Goal: Use online tool/utility: Utilize a website feature to perform a specific function

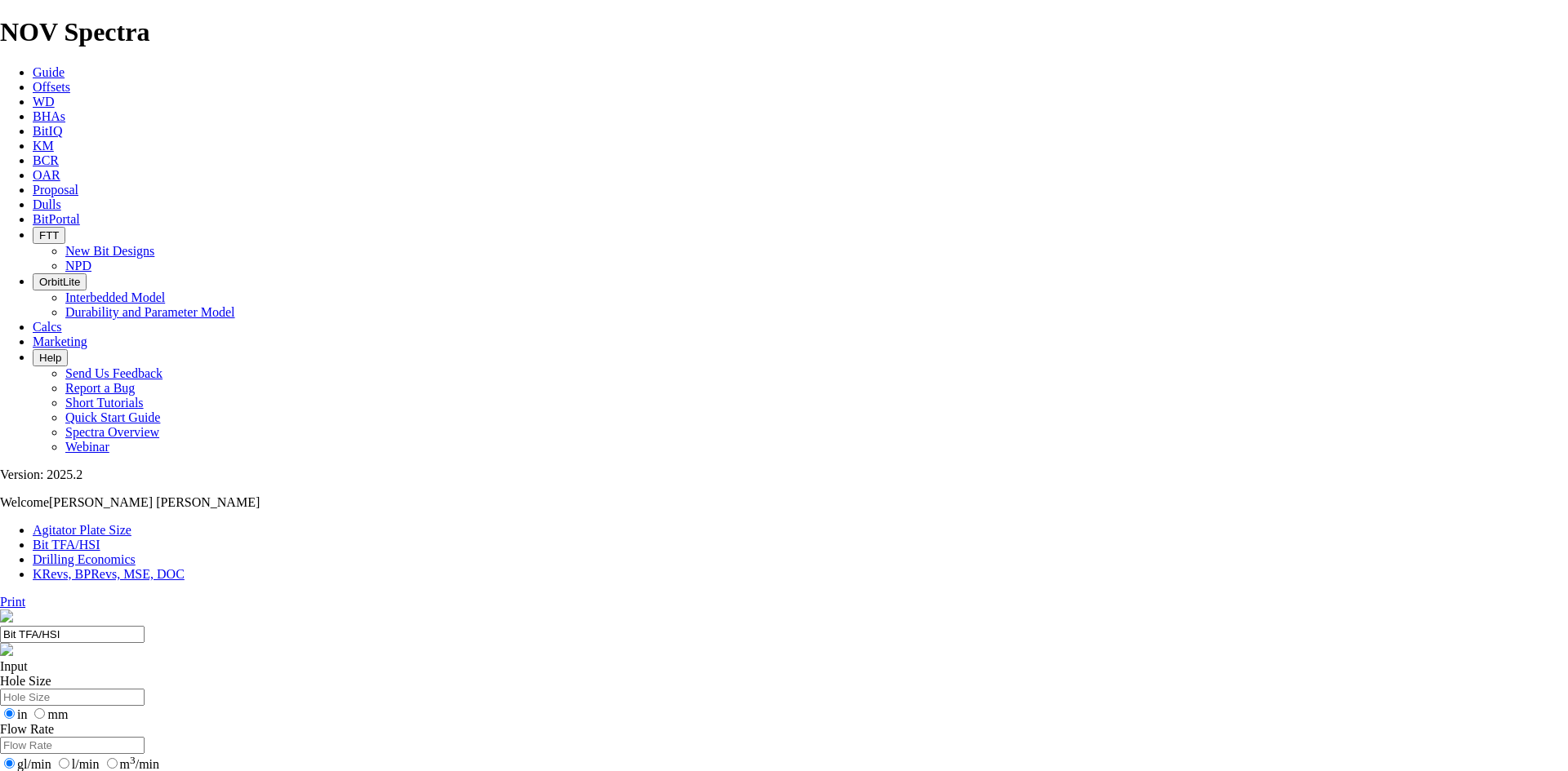
click at [145, 689] on input "Hole Size" at bounding box center [72, 698] width 145 height 17
type input "16"
type input "9"
type input "400"
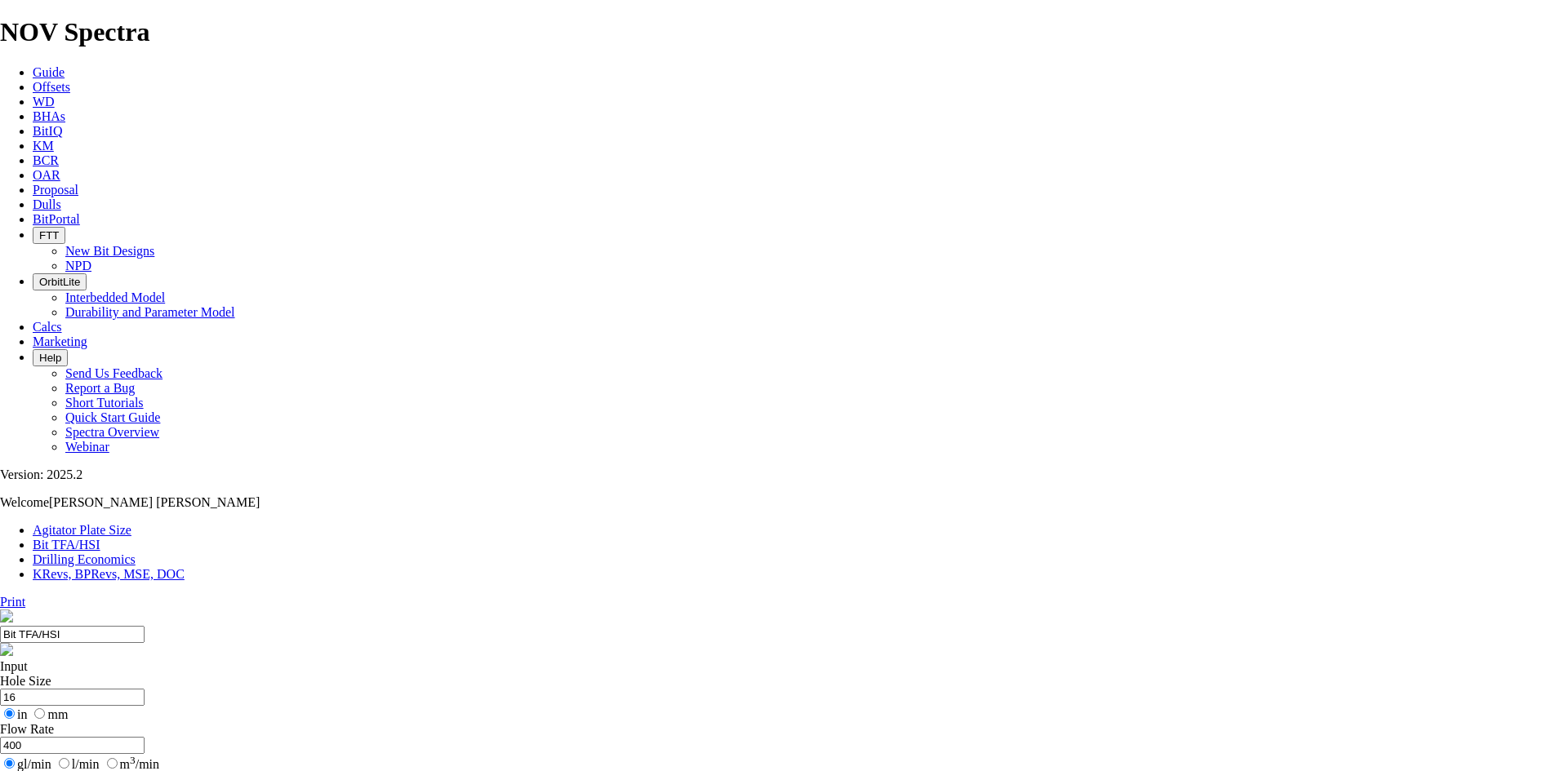
type input "9.5"
drag, startPoint x: 591, startPoint y: 438, endPoint x: 563, endPoint y: 439, distance: 28.0
drag, startPoint x: 571, startPoint y: 437, endPoint x: 555, endPoint y: 437, distance: 16.0
type input "3"
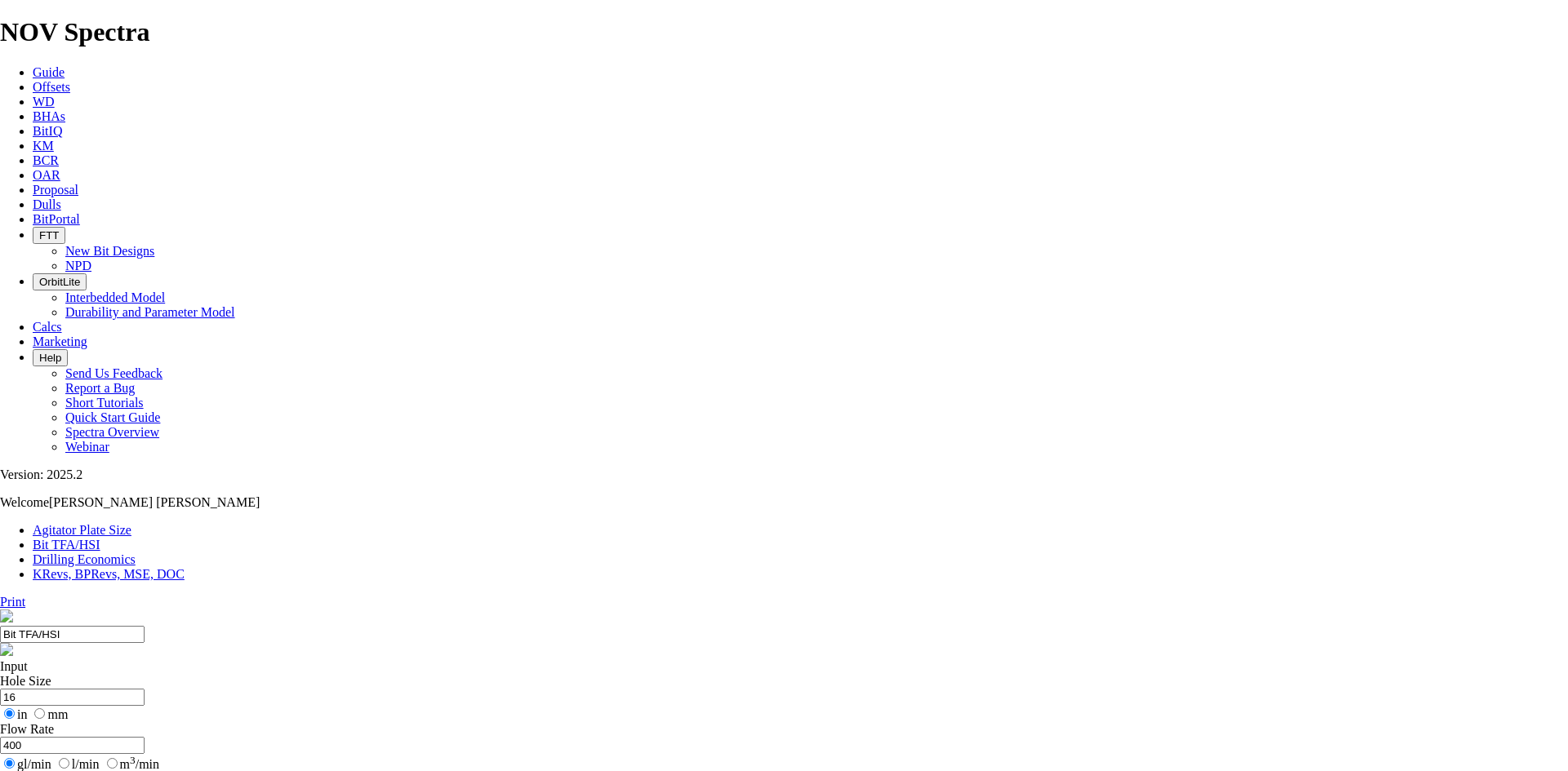
select select "number:14"
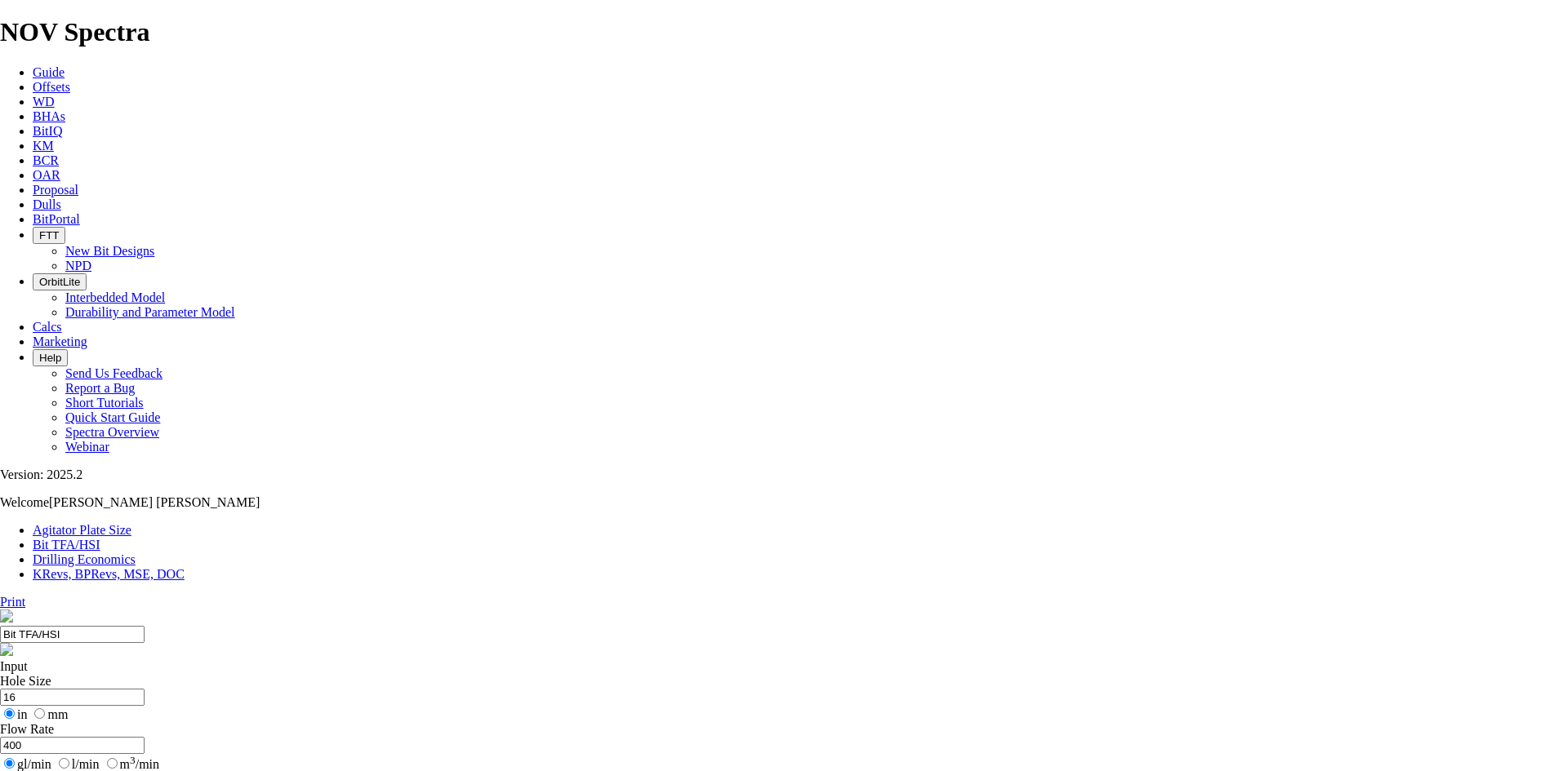
select select "number:14"
select select "number:16"
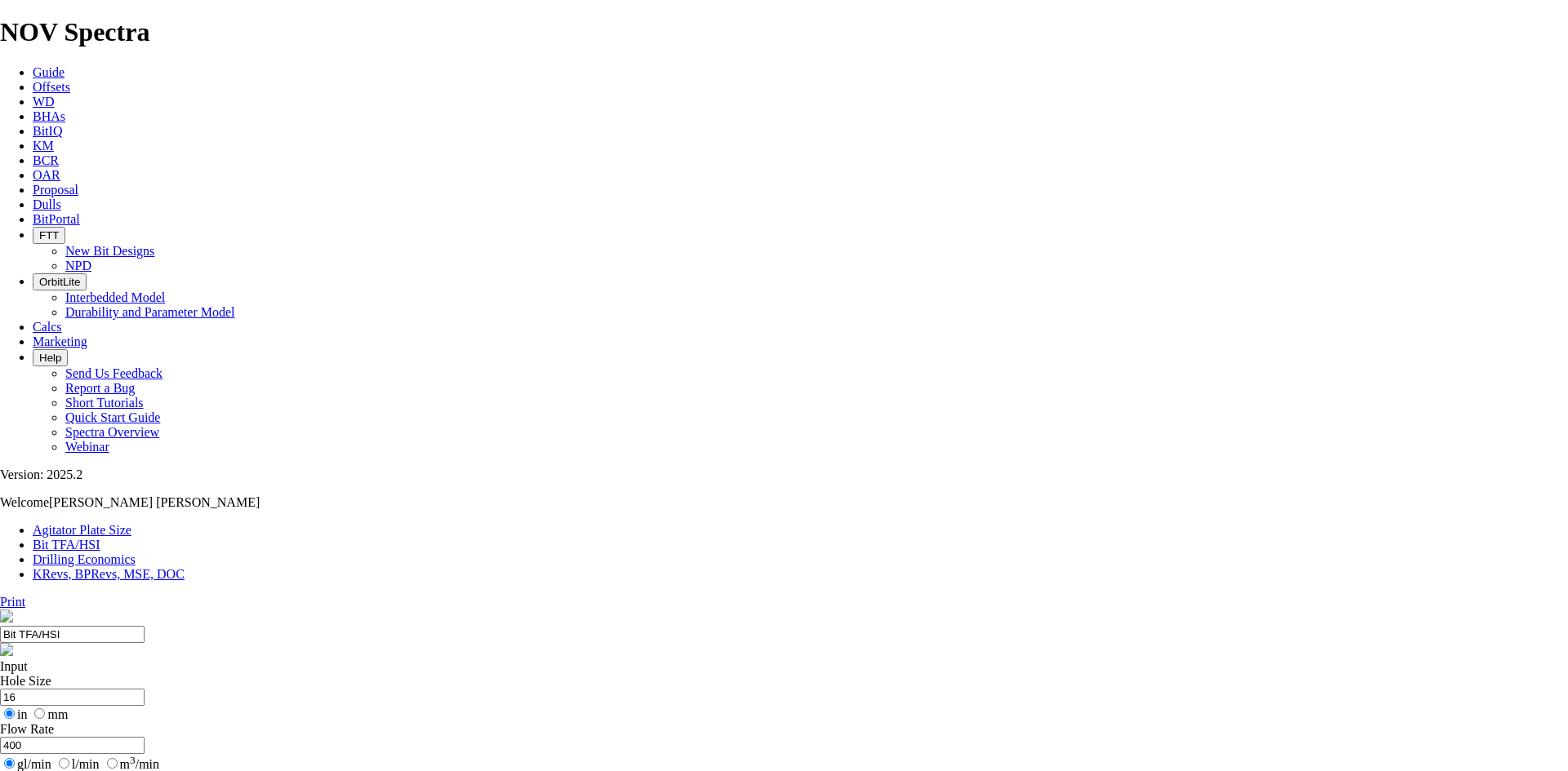
drag, startPoint x: 554, startPoint y: 253, endPoint x: 437, endPoint y: 248, distance: 117.1
type input "12.25"
drag, startPoint x: 537, startPoint y: 307, endPoint x: 435, endPoint y: 309, distance: 102.0
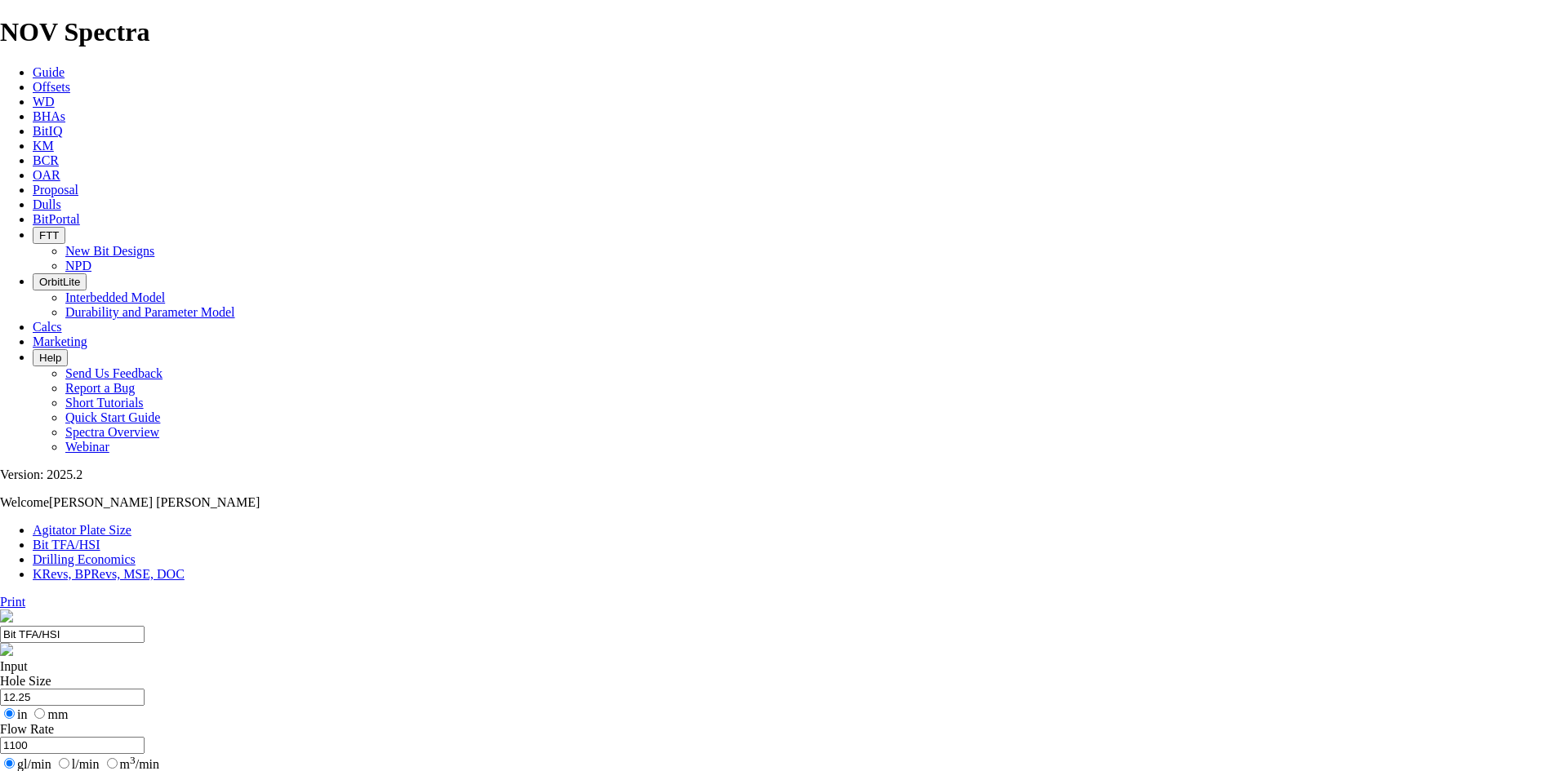
type input "1100"
type input "9.6"
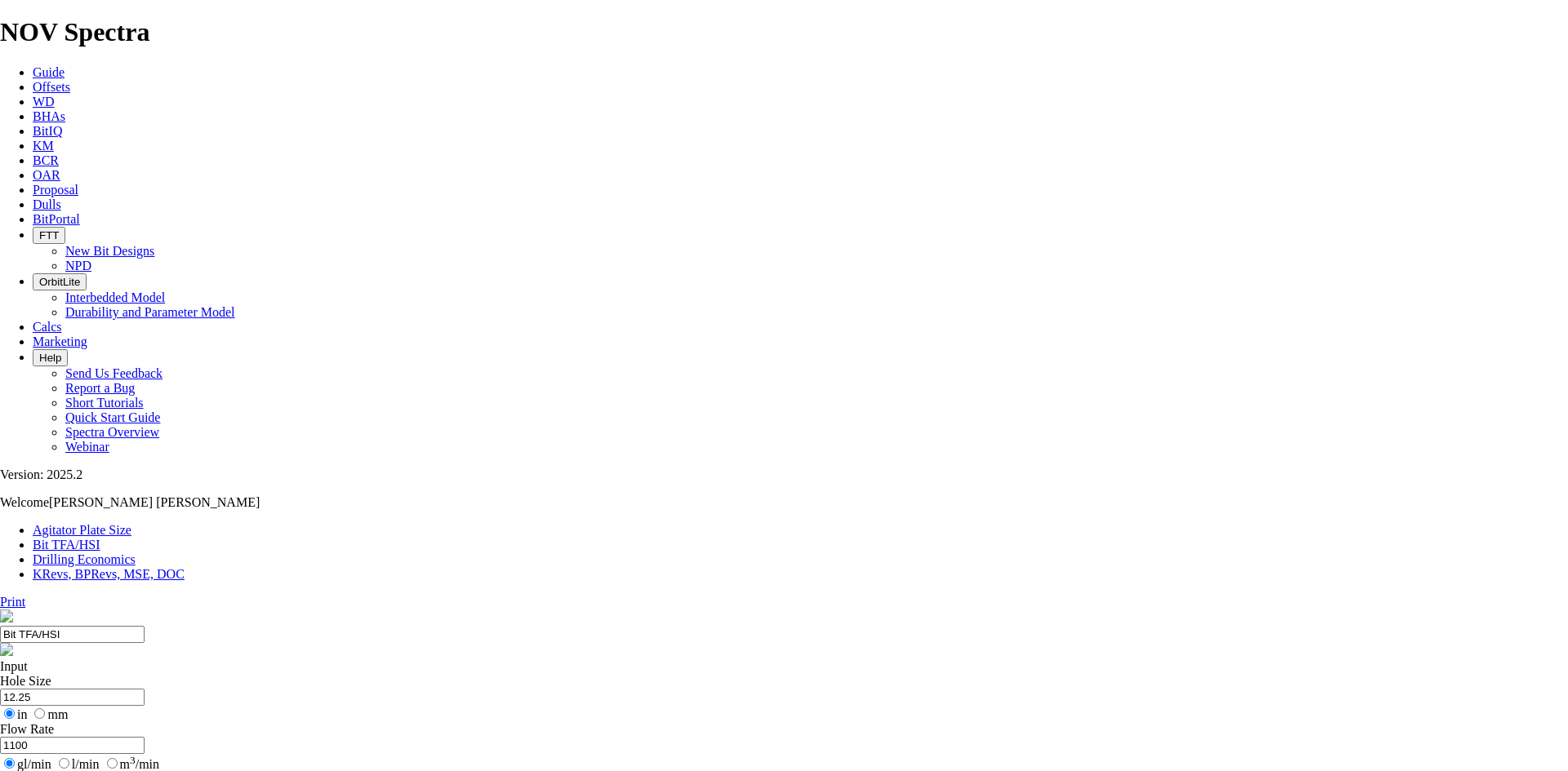
checkbox input "true"
type input "4"
select select "number:0"
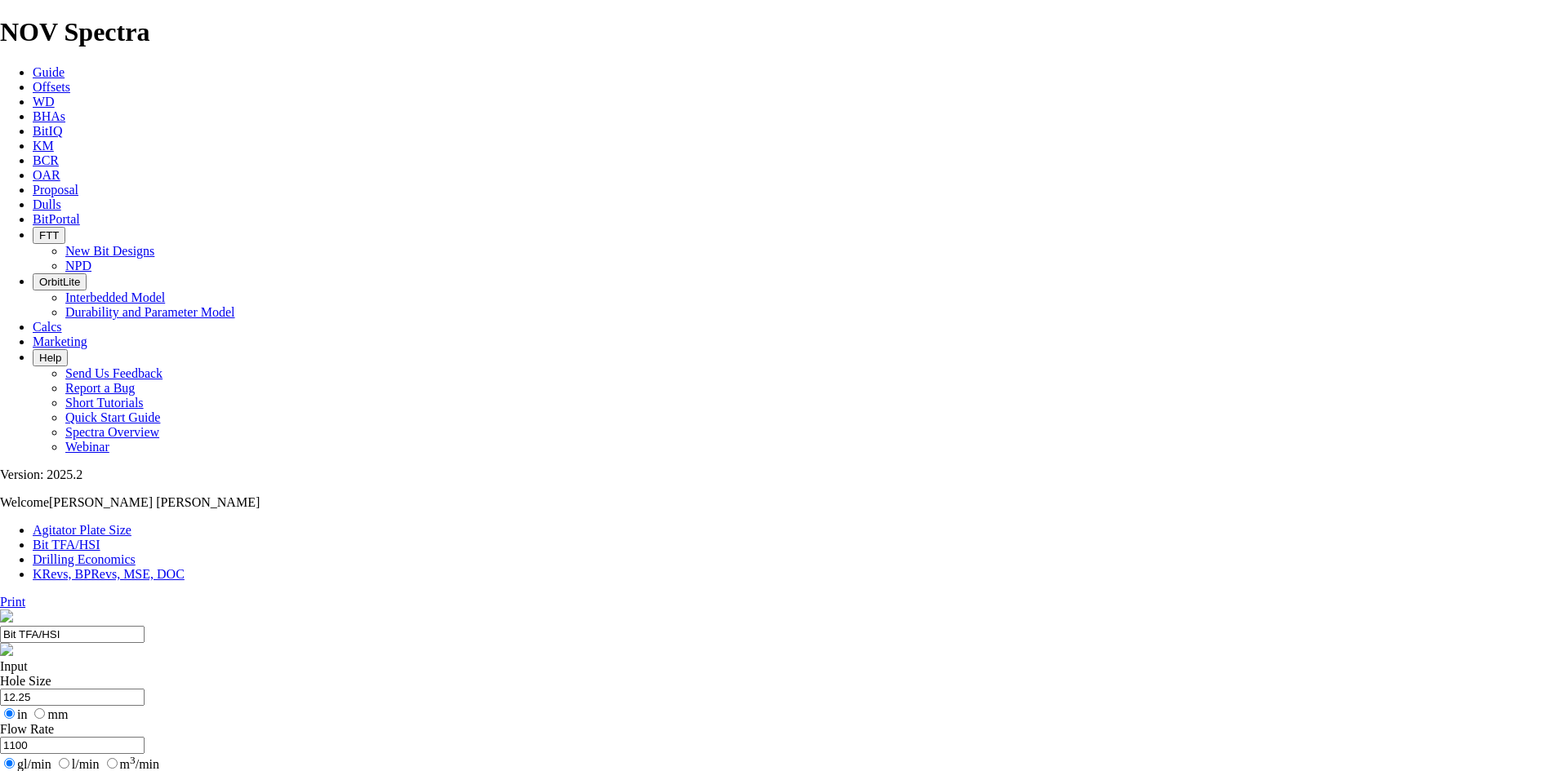
select select "number:0"
drag, startPoint x: 547, startPoint y: 433, endPoint x: 489, endPoint y: 414, distance: 61.0
drag, startPoint x: 555, startPoint y: 432, endPoint x: 586, endPoint y: 434, distance: 31.1
type input "5"
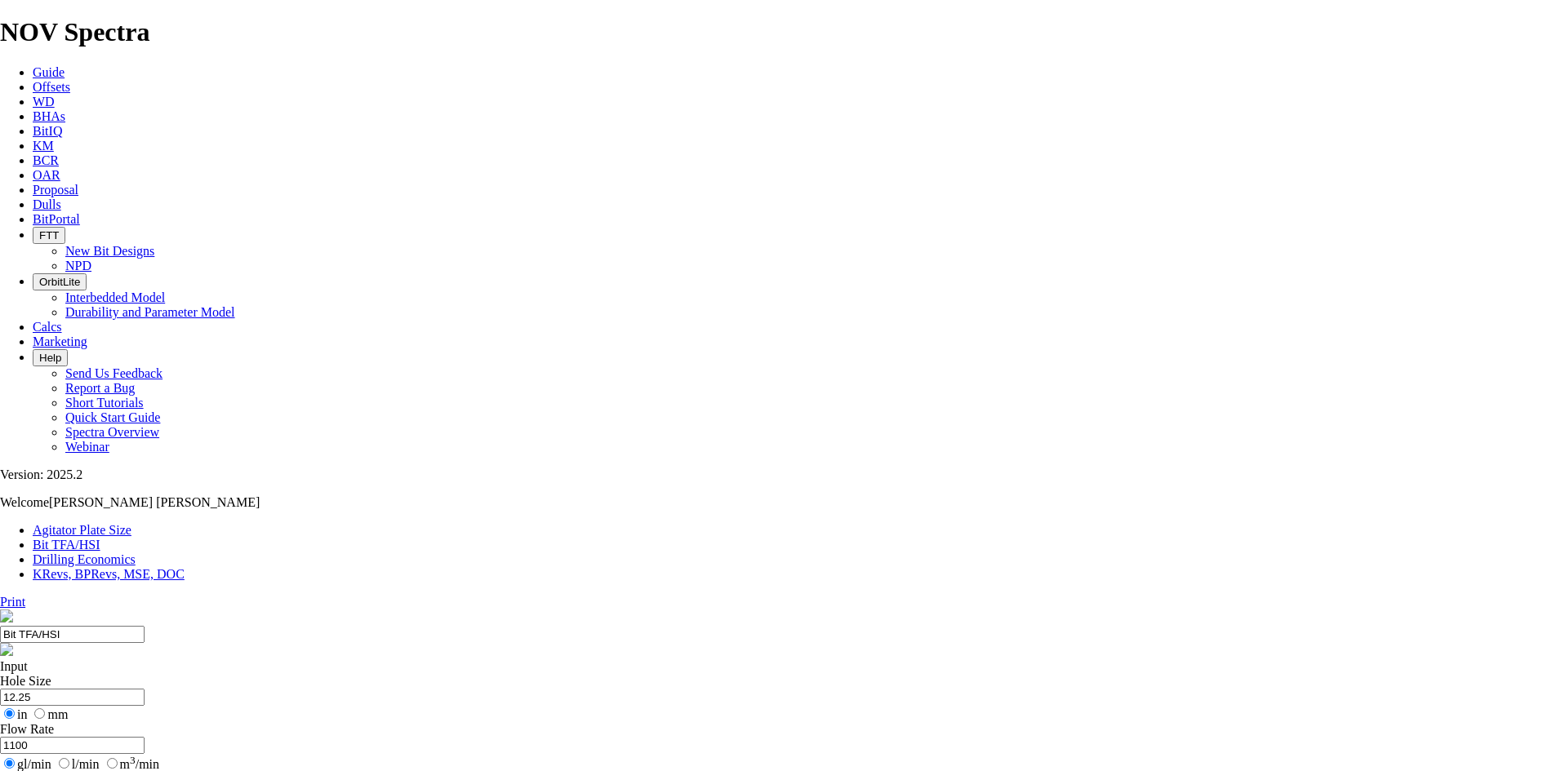
select select "number:15"
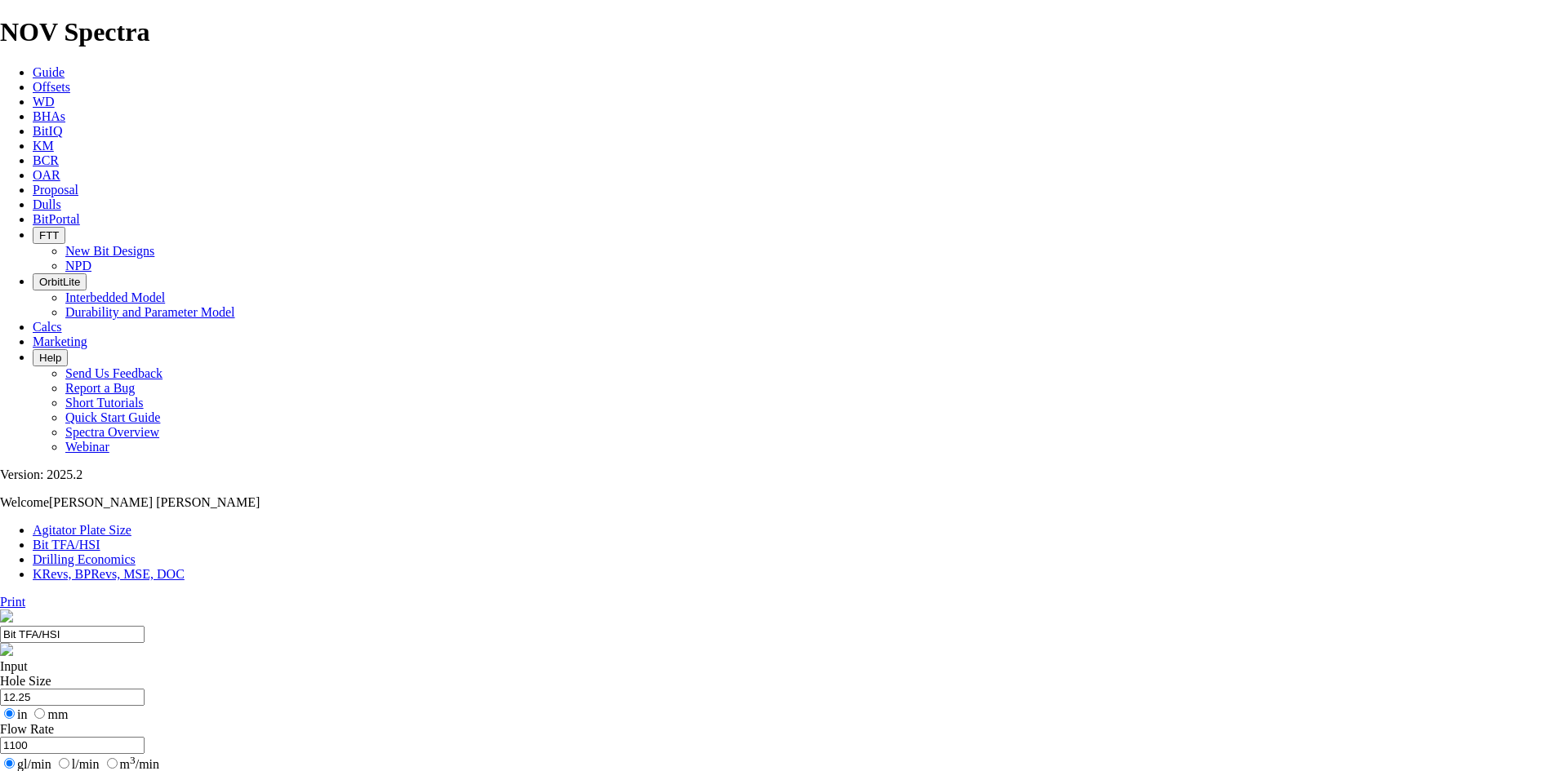
select select "number:15"
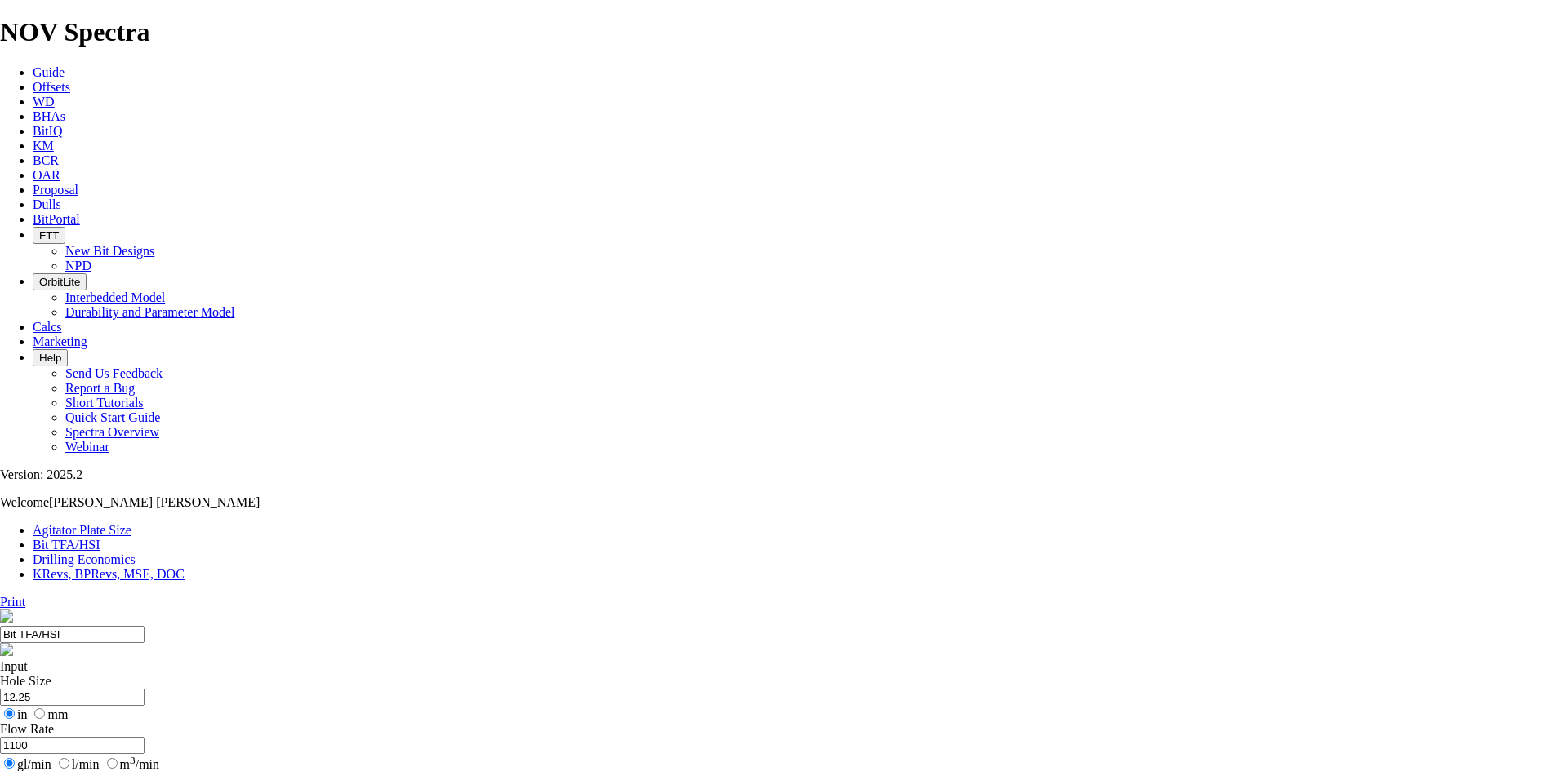
select select "number:16"
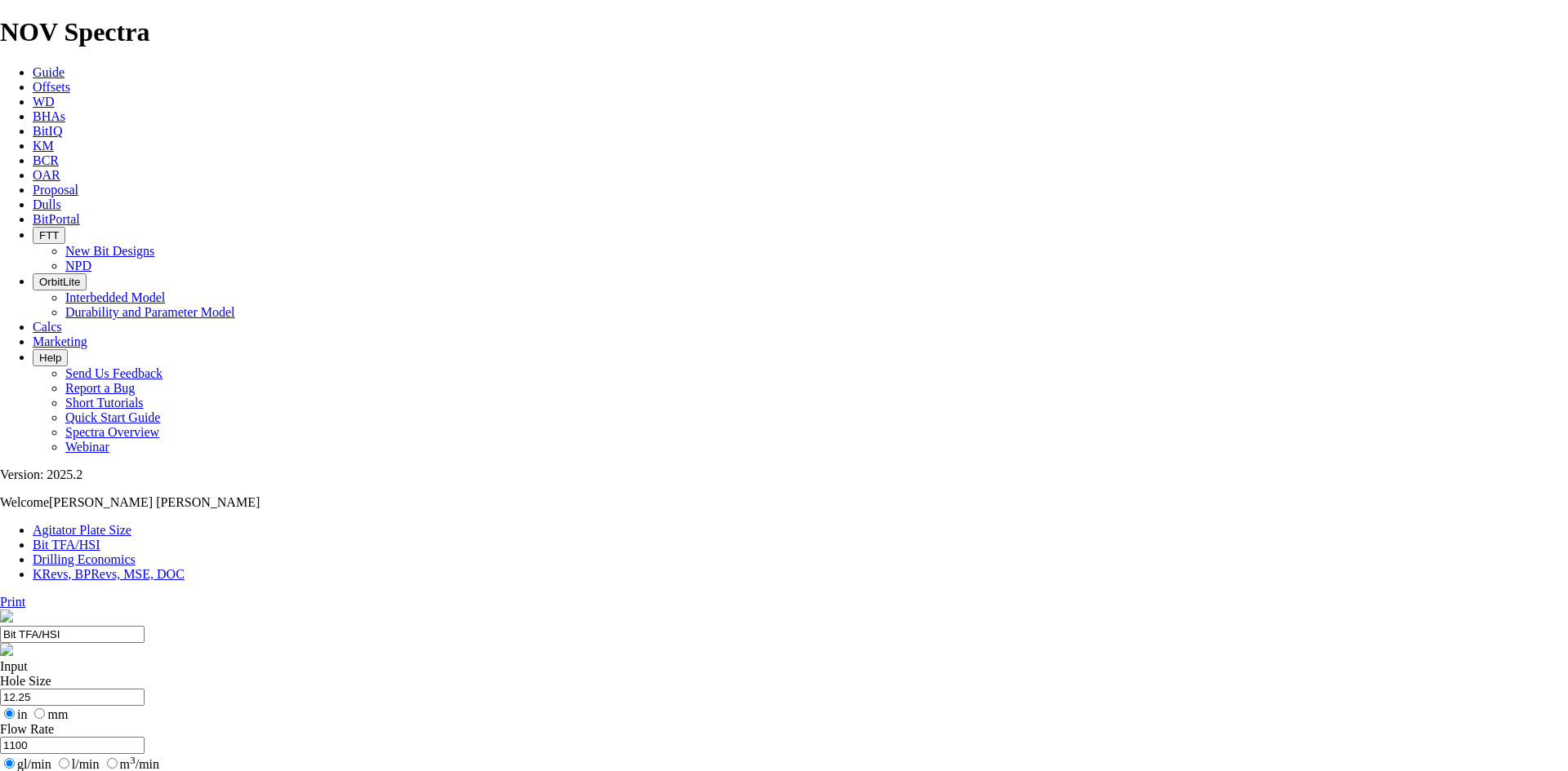
drag, startPoint x: 584, startPoint y: 251, endPoint x: 412, endPoint y: 251, distance: 172.0
type input "8.5"
drag, startPoint x: 537, startPoint y: 312, endPoint x: 481, endPoint y: 302, distance: 56.9
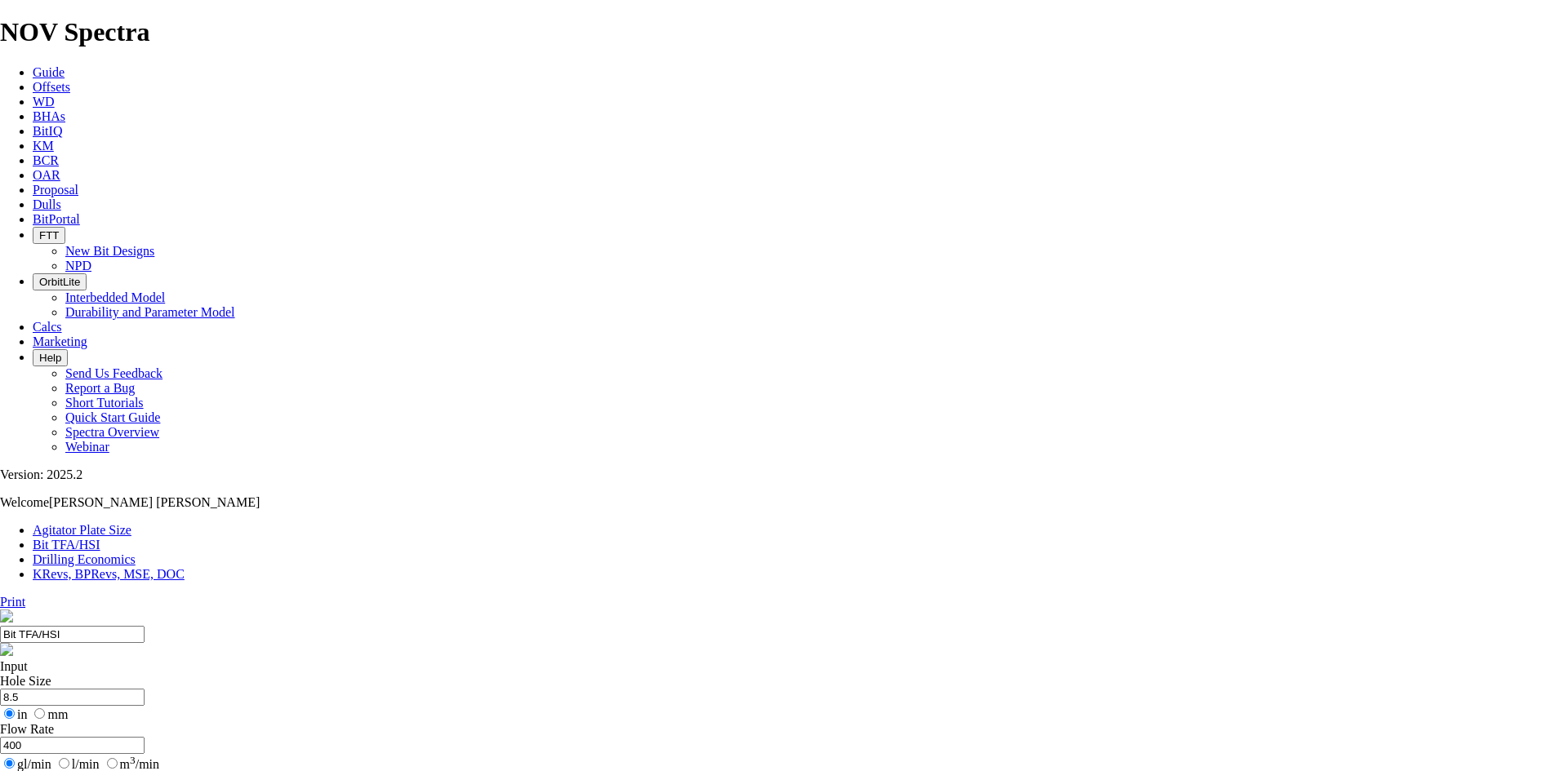
type input "400"
type input "9.3"
type input "6"
select select "number:0"
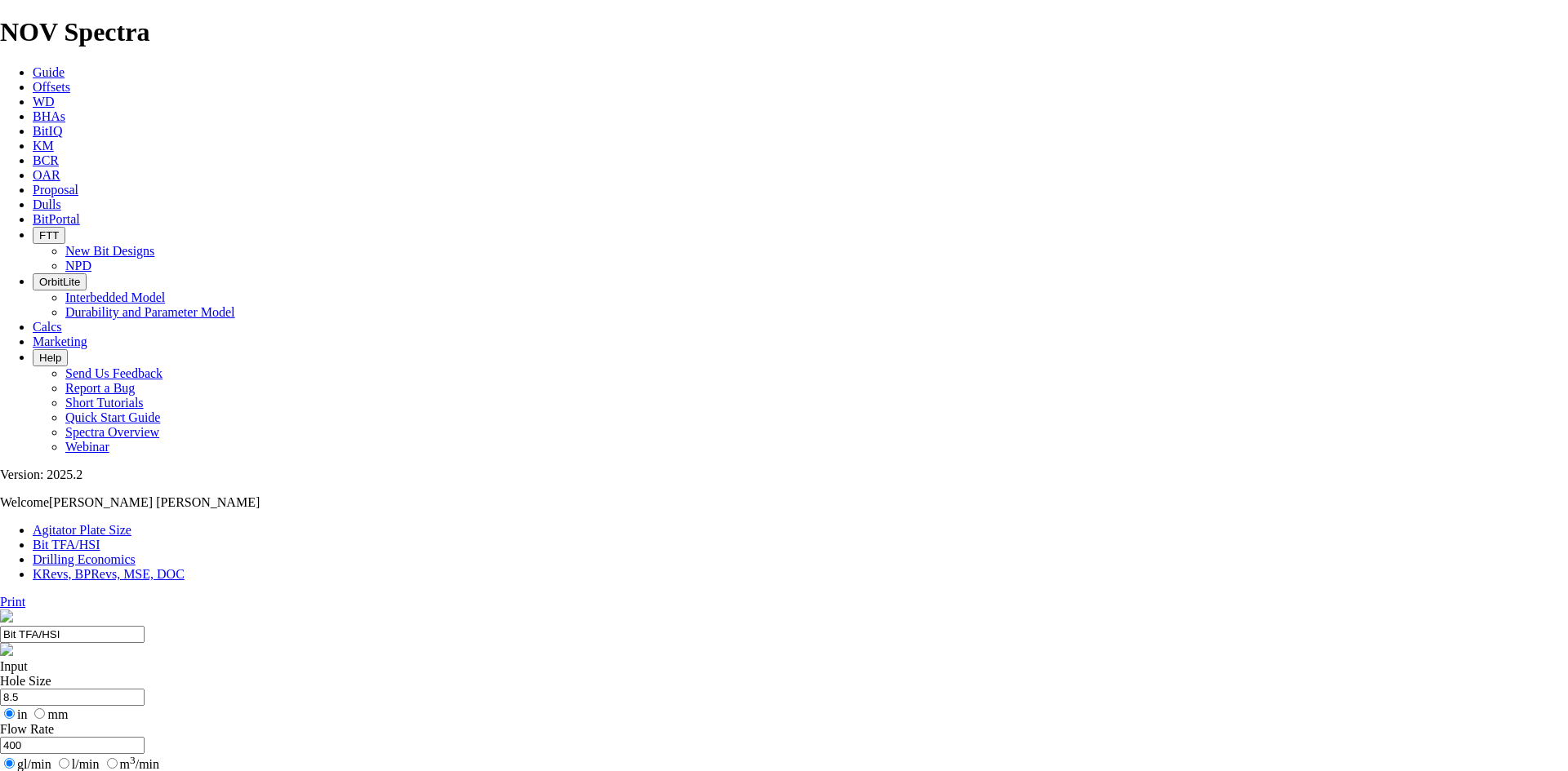
select select "number:0"
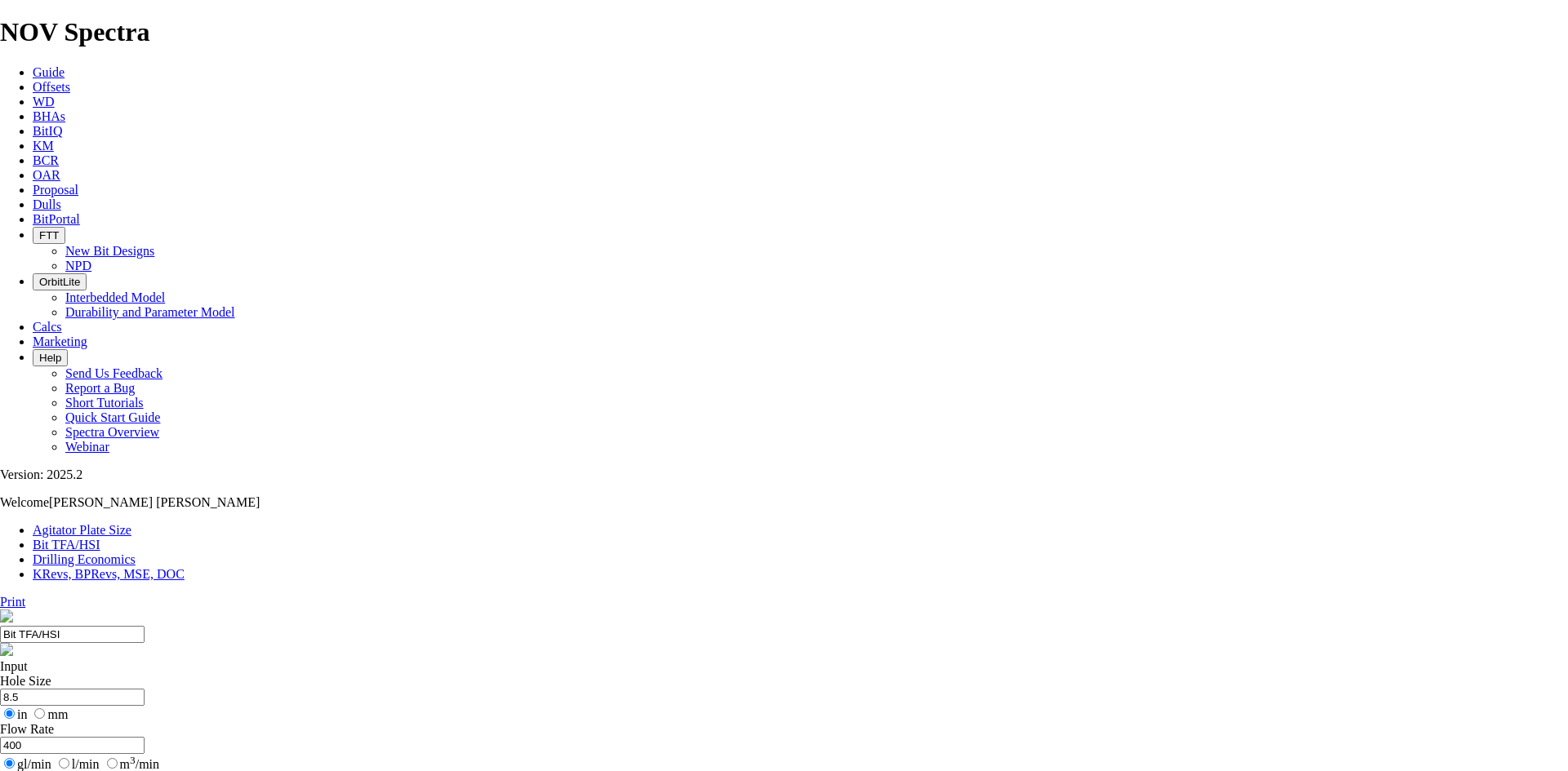
drag, startPoint x: 587, startPoint y: 430, endPoint x: 605, endPoint y: 430, distance: 18.0
type input "6"
select select "number:13"
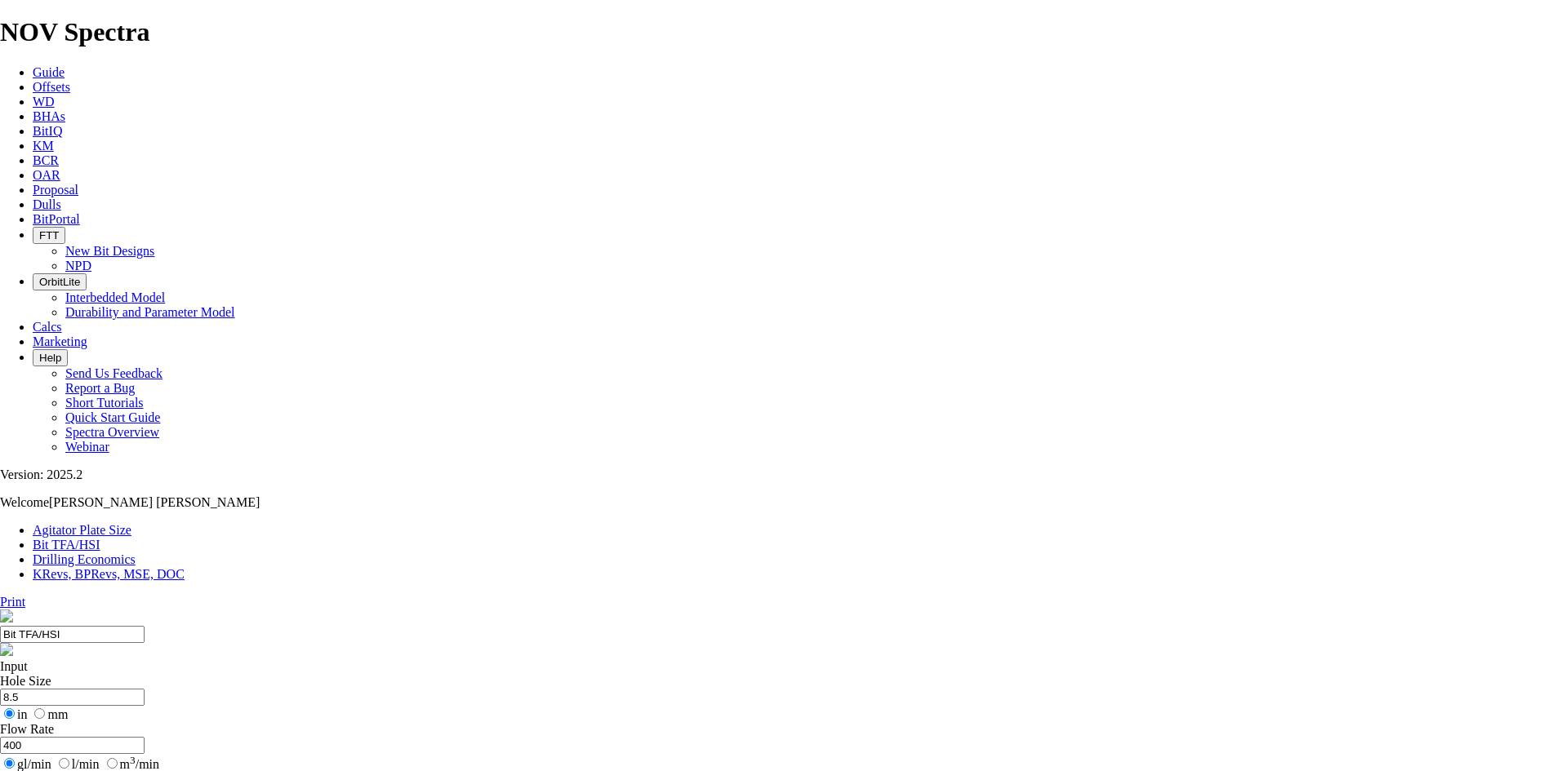
select select "number:13"
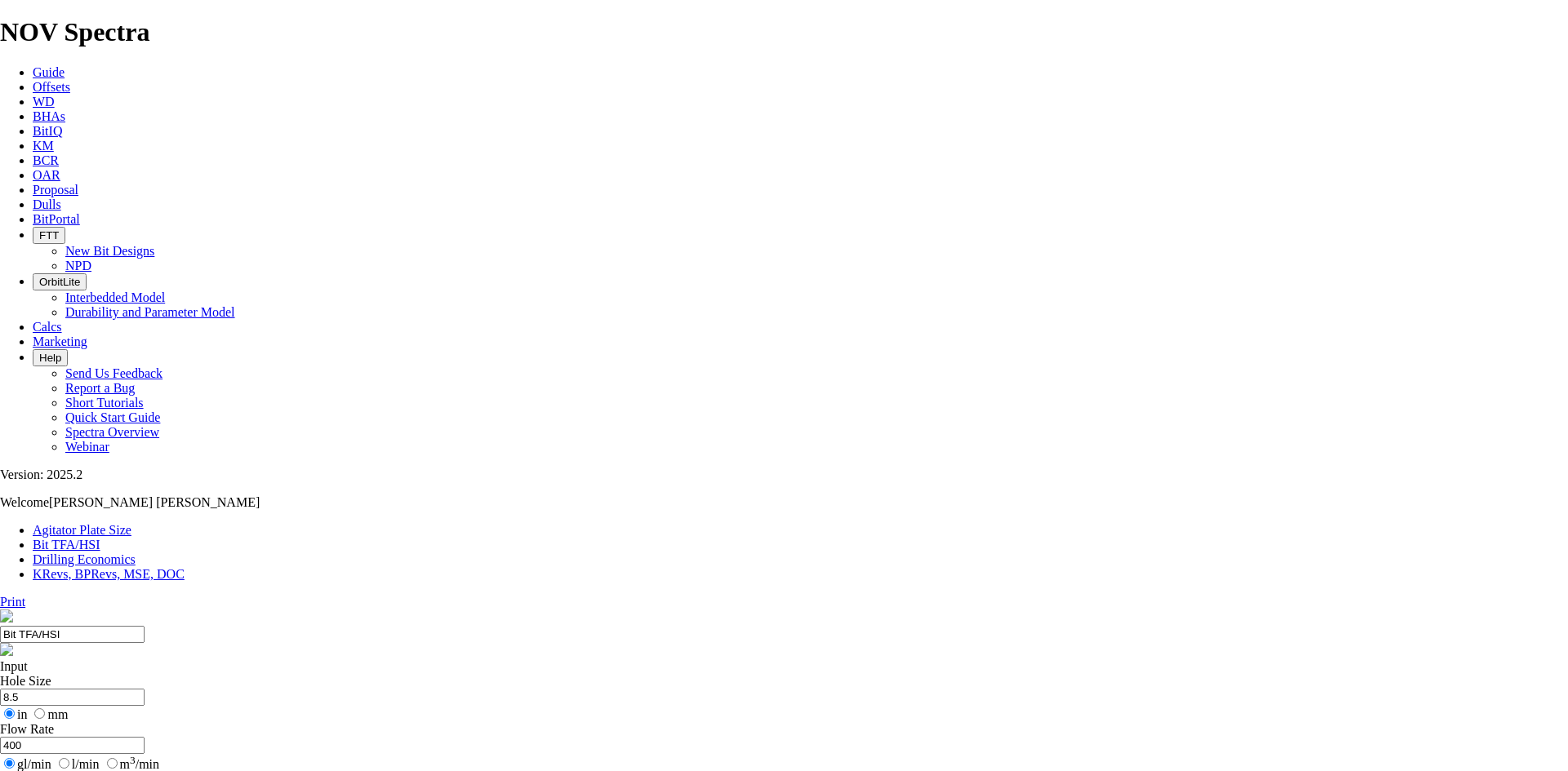
select select "number:13"
select select "number:12"
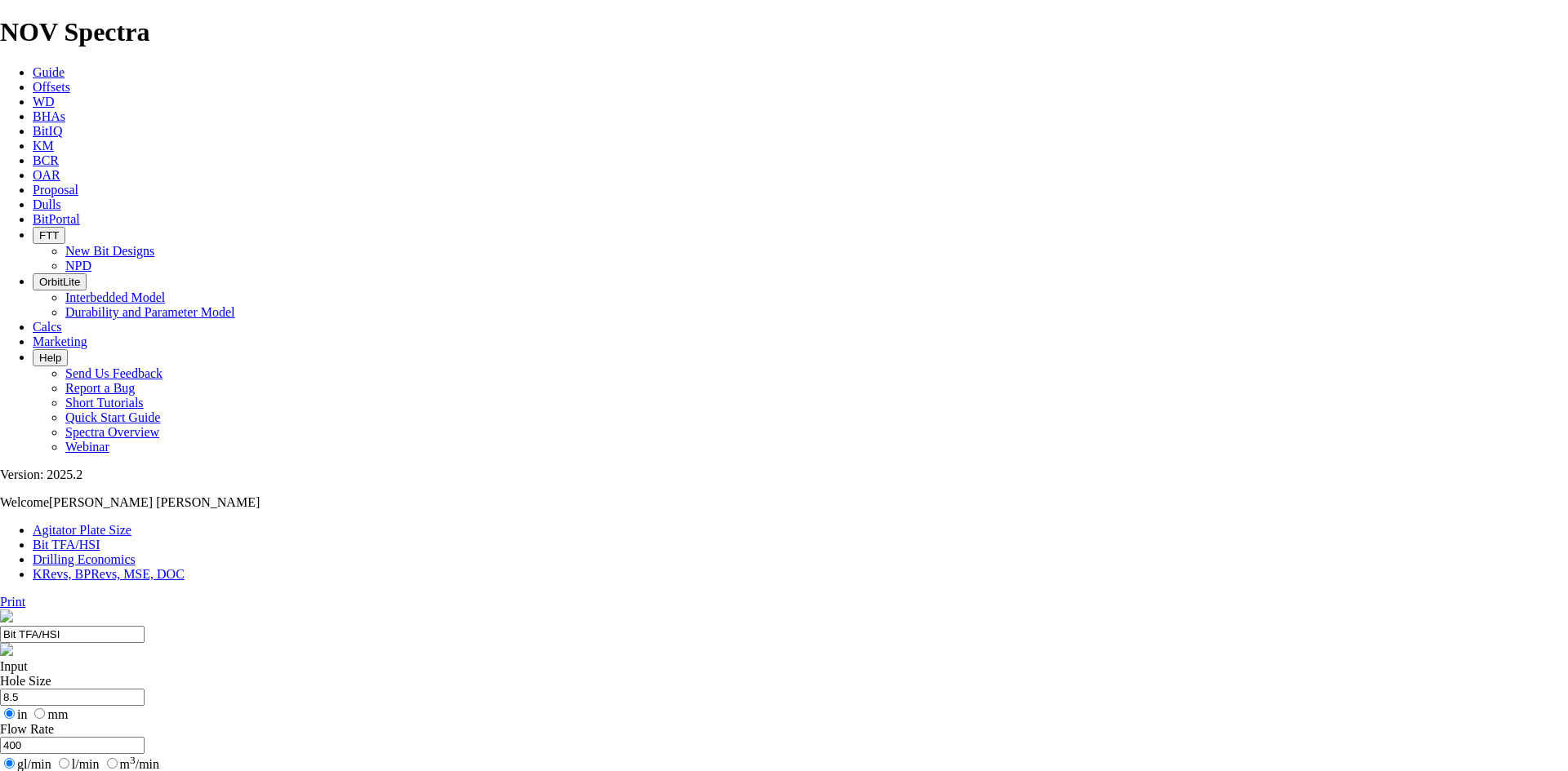
select select "number:12"
drag, startPoint x: 678, startPoint y: 468, endPoint x: 677, endPoint y: 457, distance: 11.0
select select "number:12"
